Goal: Use online tool/utility: Utilize a website feature to perform a specific function

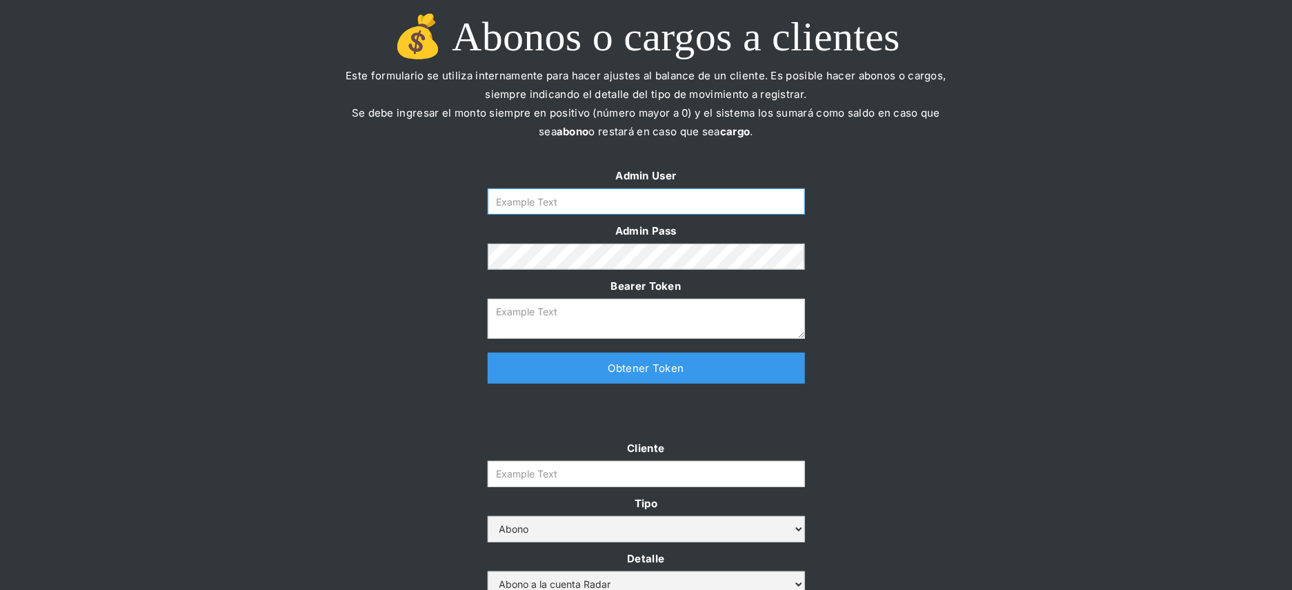
click at [667, 207] on input "Form" at bounding box center [646, 201] width 317 height 26
type input "[PERSON_NAME][EMAIL_ADDRESS][DOMAIN_NAME]"
click at [582, 361] on link "Obtener Token" at bounding box center [646, 367] width 317 height 31
type textarea "[SECURITY_DATA]"
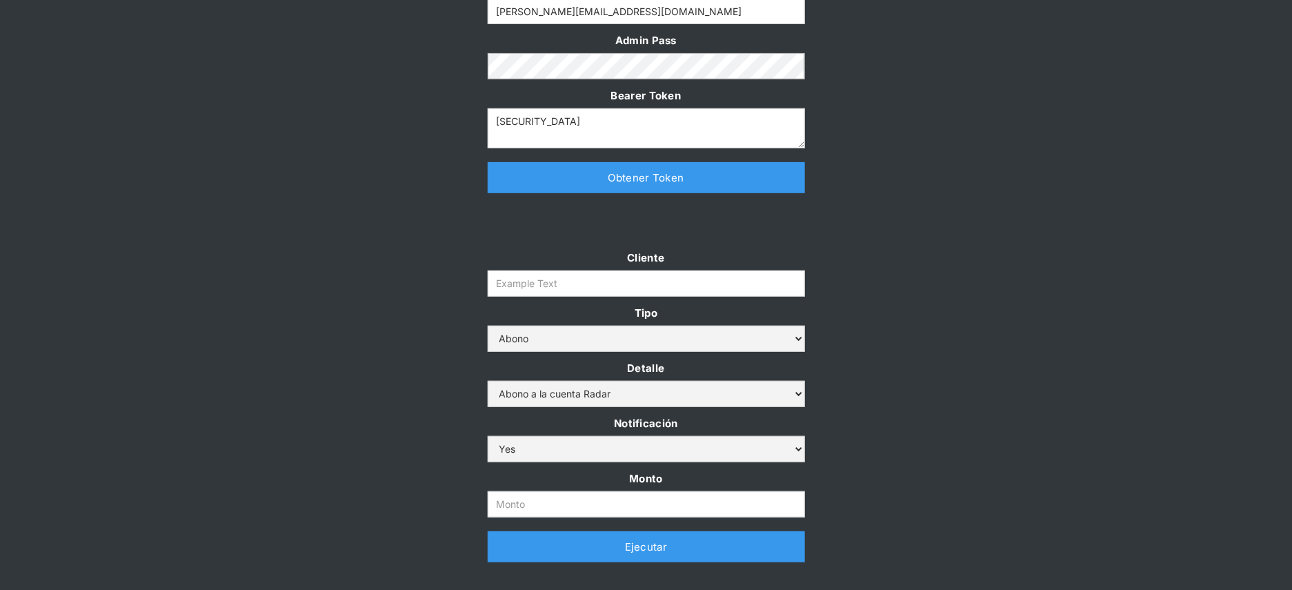
scroll to position [314, 0]
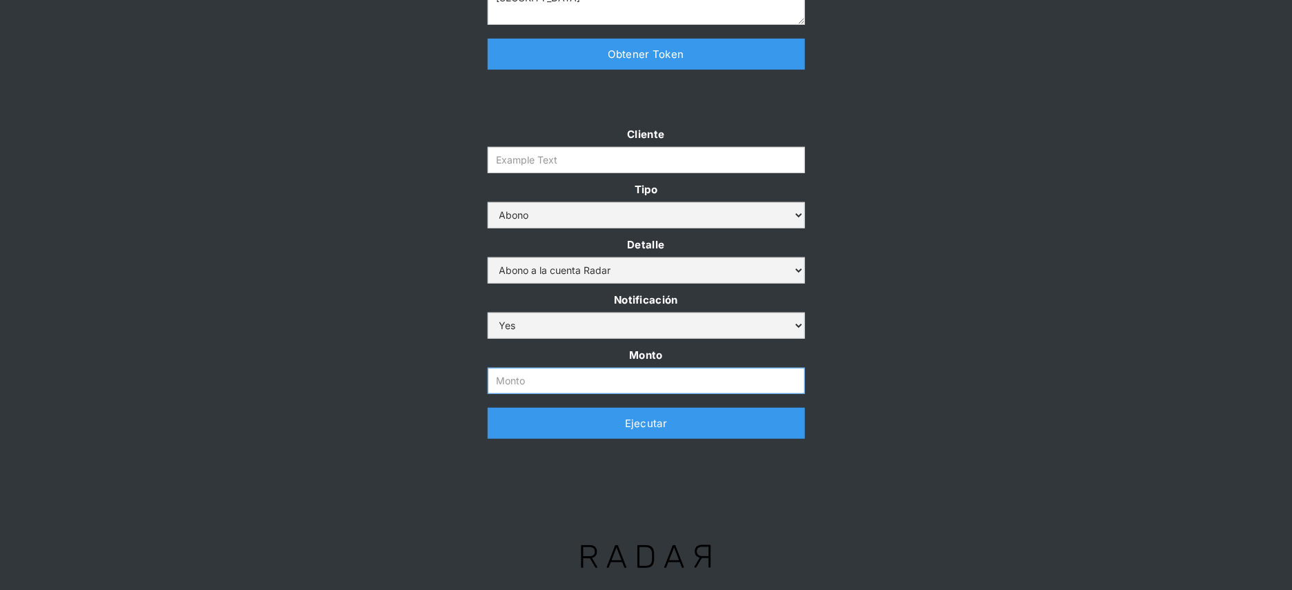
click at [561, 382] on input "Monto" at bounding box center [646, 381] width 317 height 26
paste input "$1,000,000,000"
type input "1.000.000.000"
click at [567, 168] on input "Cliente" at bounding box center [646, 160] width 317 height 26
paste input "prontopaga"
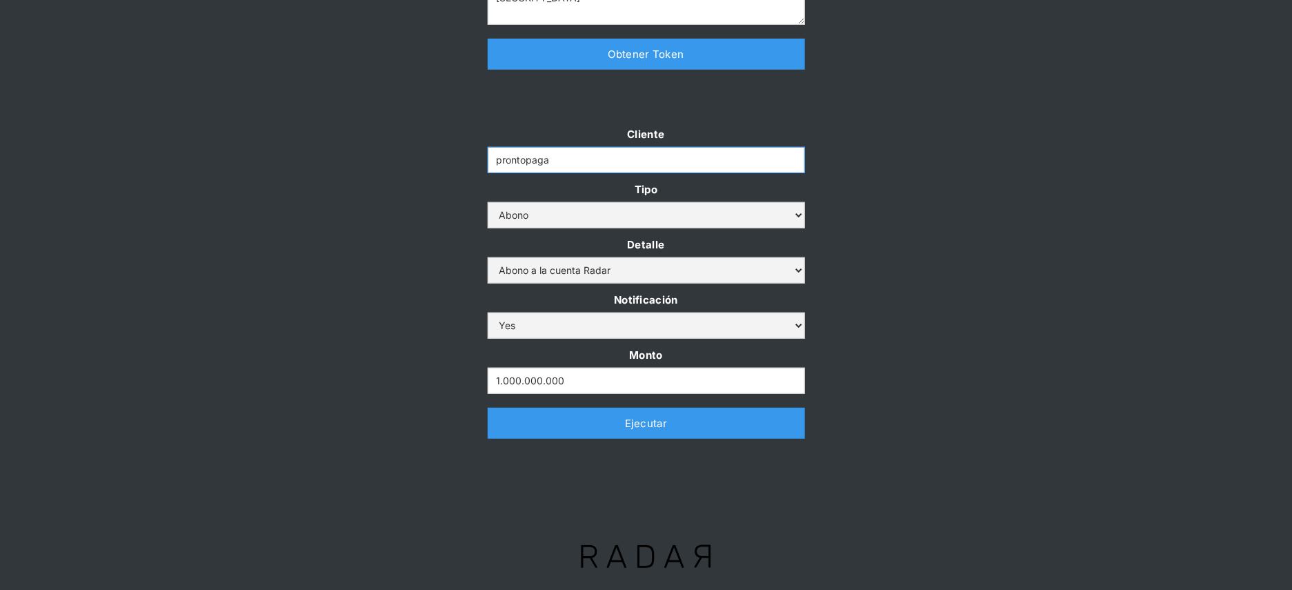
click at [499, 161] on input "prontopaga" at bounding box center [646, 160] width 317 height 26
click at [578, 158] on input "prontopaga" at bounding box center [646, 160] width 317 height 26
type input "prontopaga"
click at [902, 221] on div "Cliente prontopaga Tipo Abono Cargo Detalle Abono a la cuenta Radar Devolución …" at bounding box center [646, 289] width 1292 height 328
click at [659, 427] on link "Ejecutar" at bounding box center [646, 423] width 317 height 31
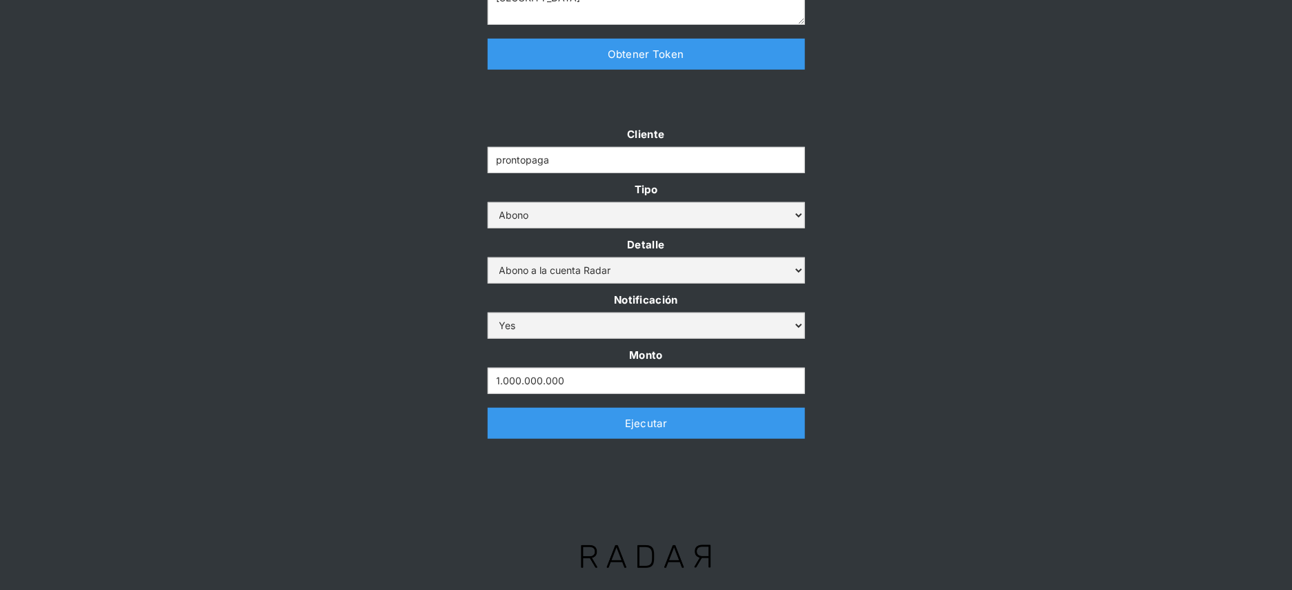
scroll to position [0, 0]
